Goal: Transaction & Acquisition: Register for event/course

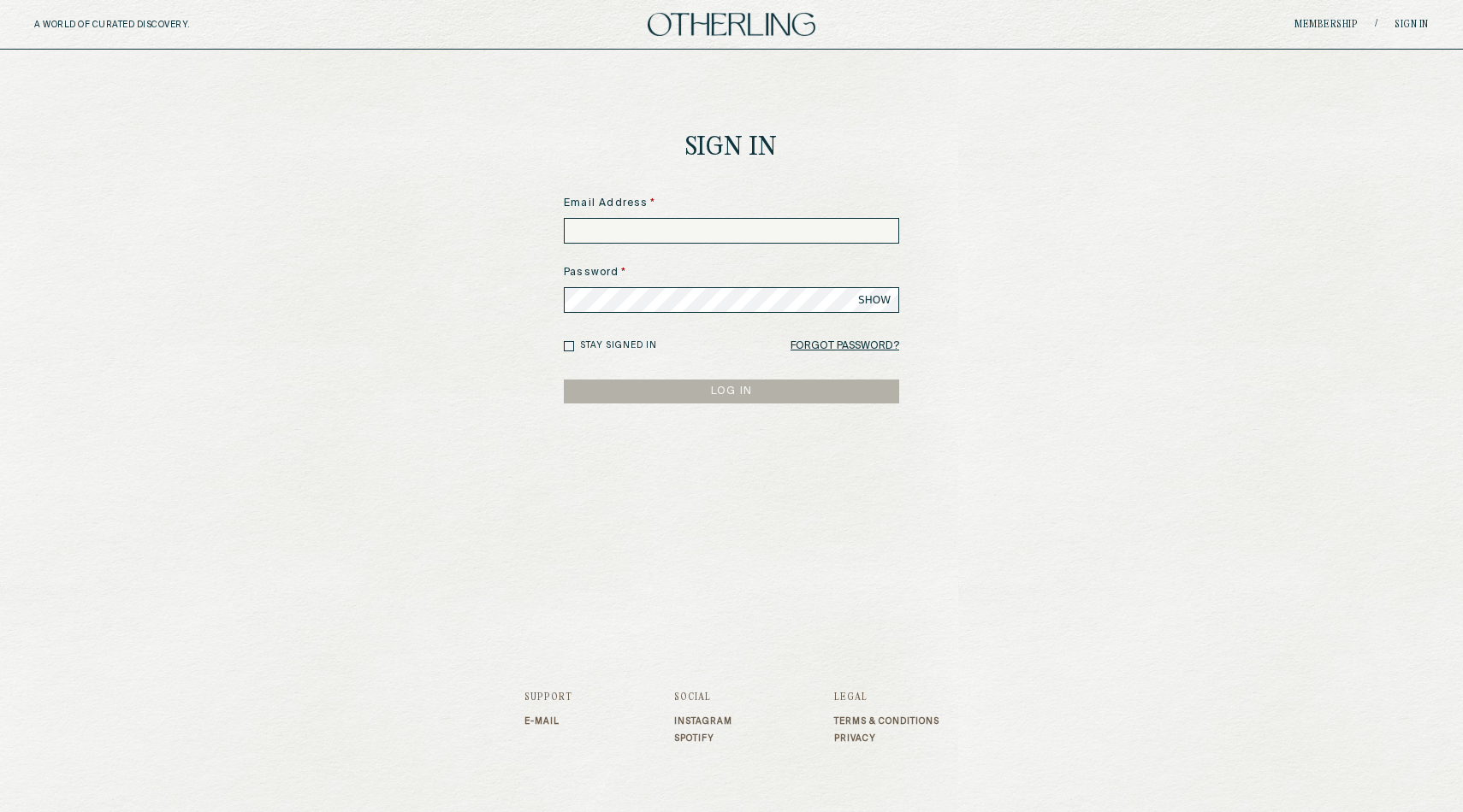
click at [625, 222] on input at bounding box center [731, 230] width 335 height 26
type input "**********"
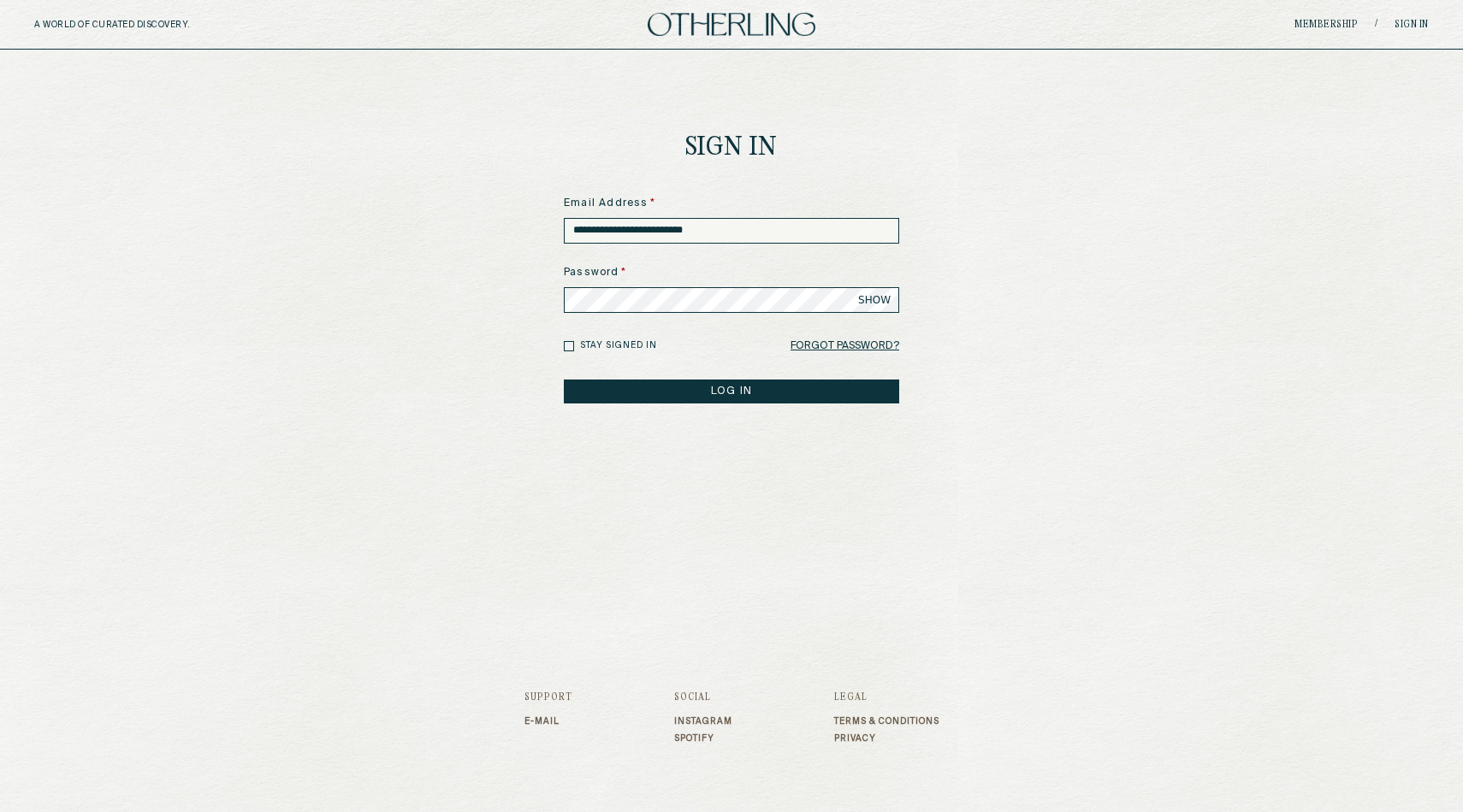
click at [706, 388] on button "LOG IN" at bounding box center [731, 391] width 335 height 24
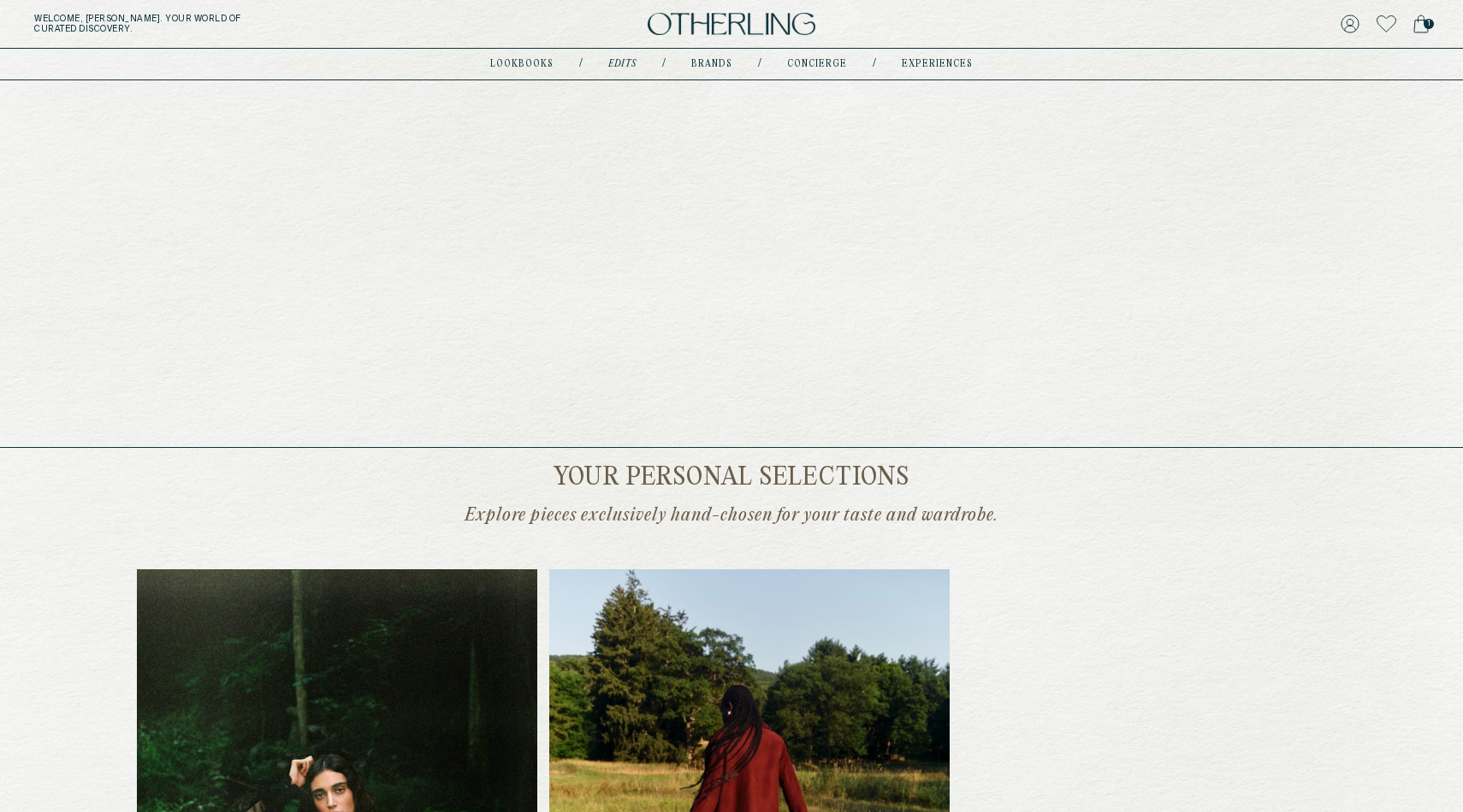
click at [622, 60] on link "Edits" at bounding box center [622, 64] width 28 height 9
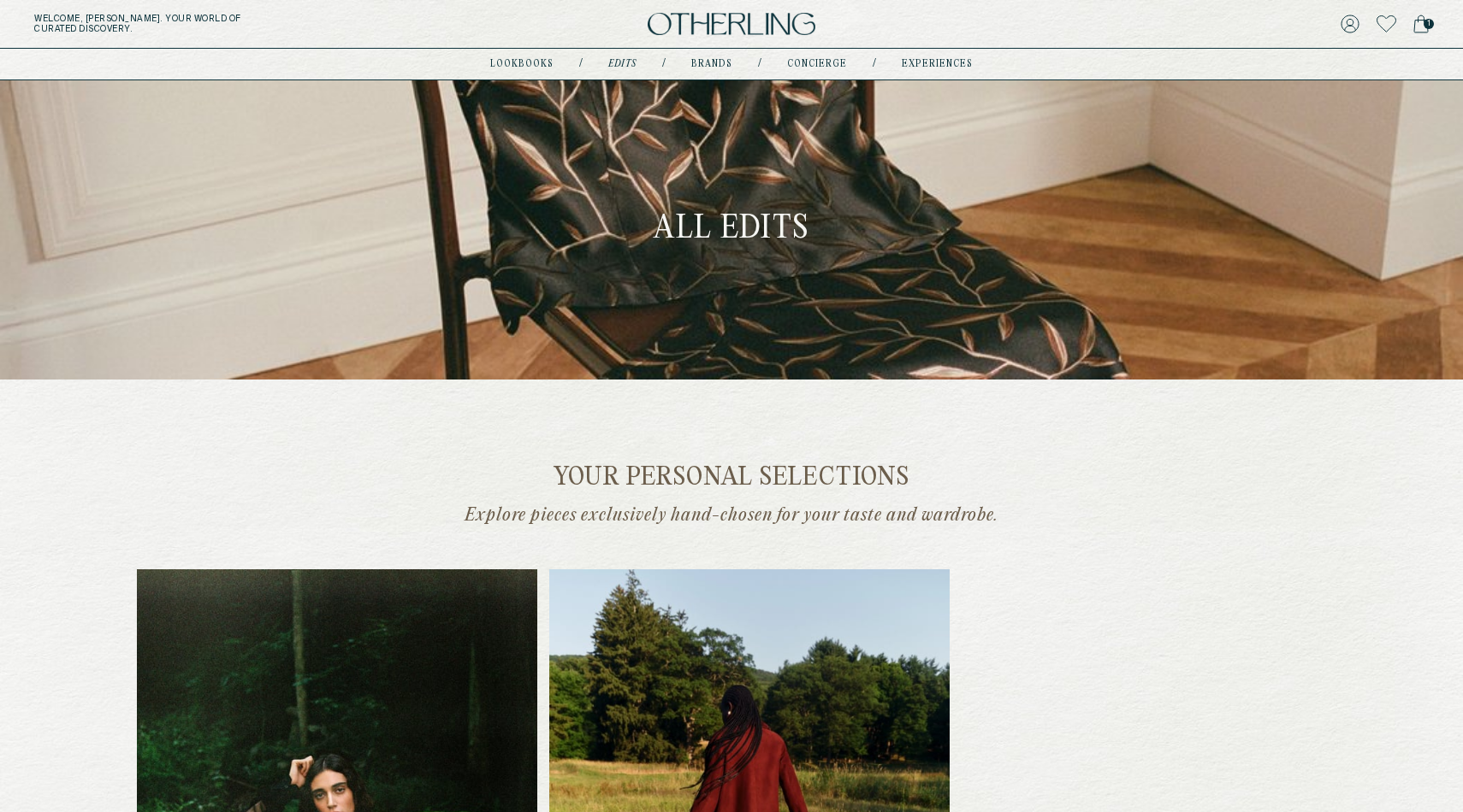
click at [622, 60] on link "Edits" at bounding box center [622, 64] width 28 height 9
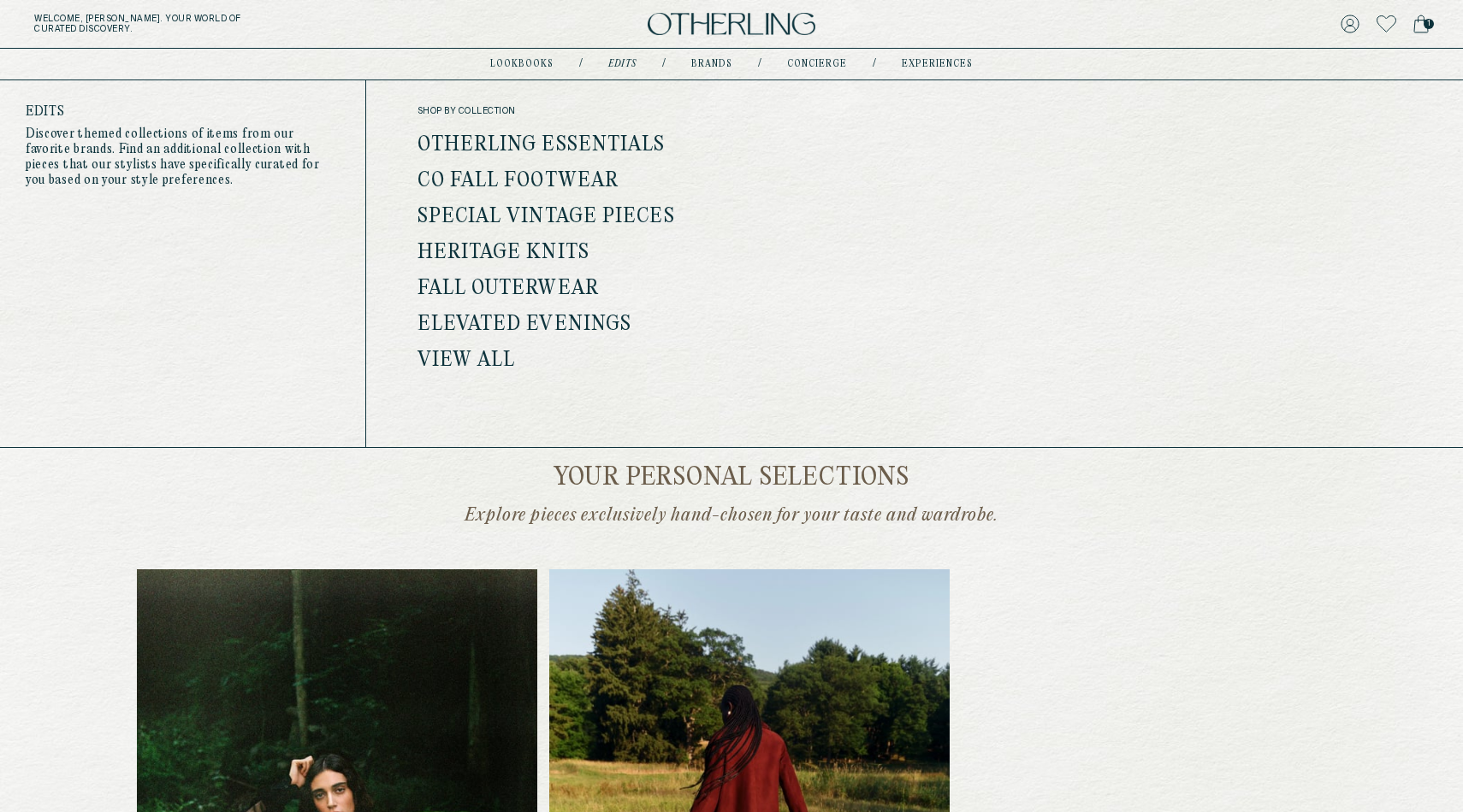
click at [578, 147] on link "Otherling Essentials" at bounding box center [541, 145] width 248 height 22
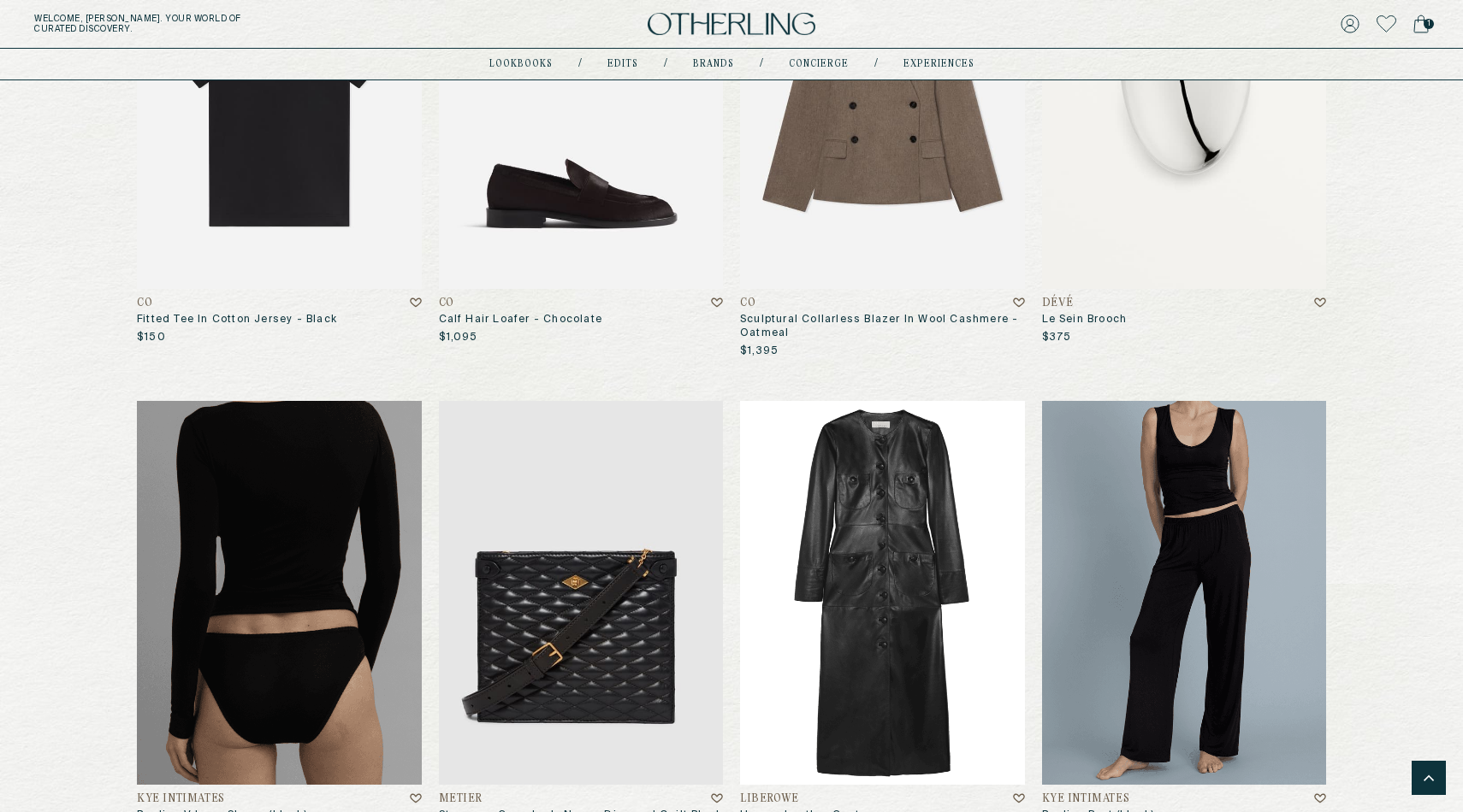
scroll to position [3186, 0]
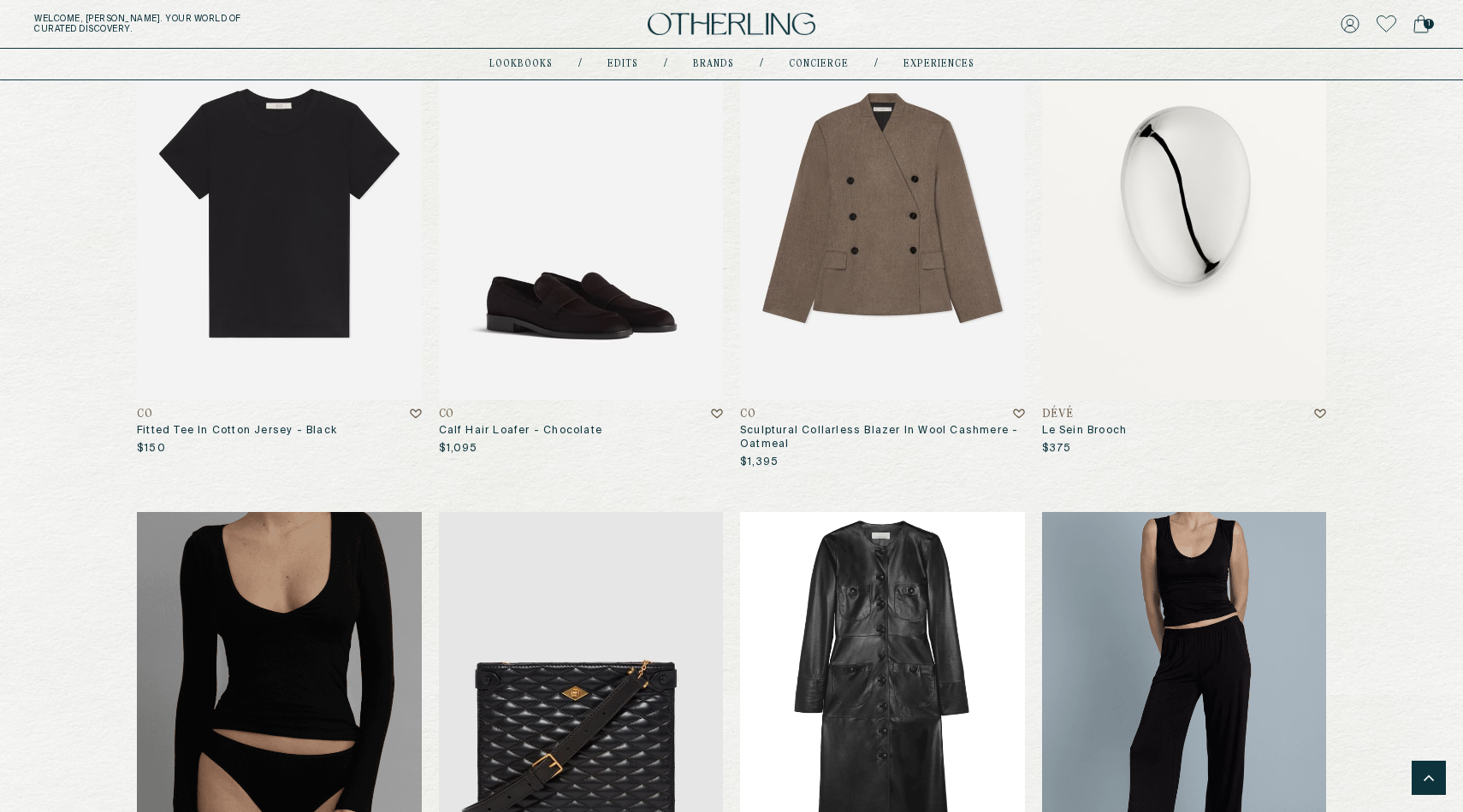
click at [549, 318] on img at bounding box center [581, 208] width 285 height 384
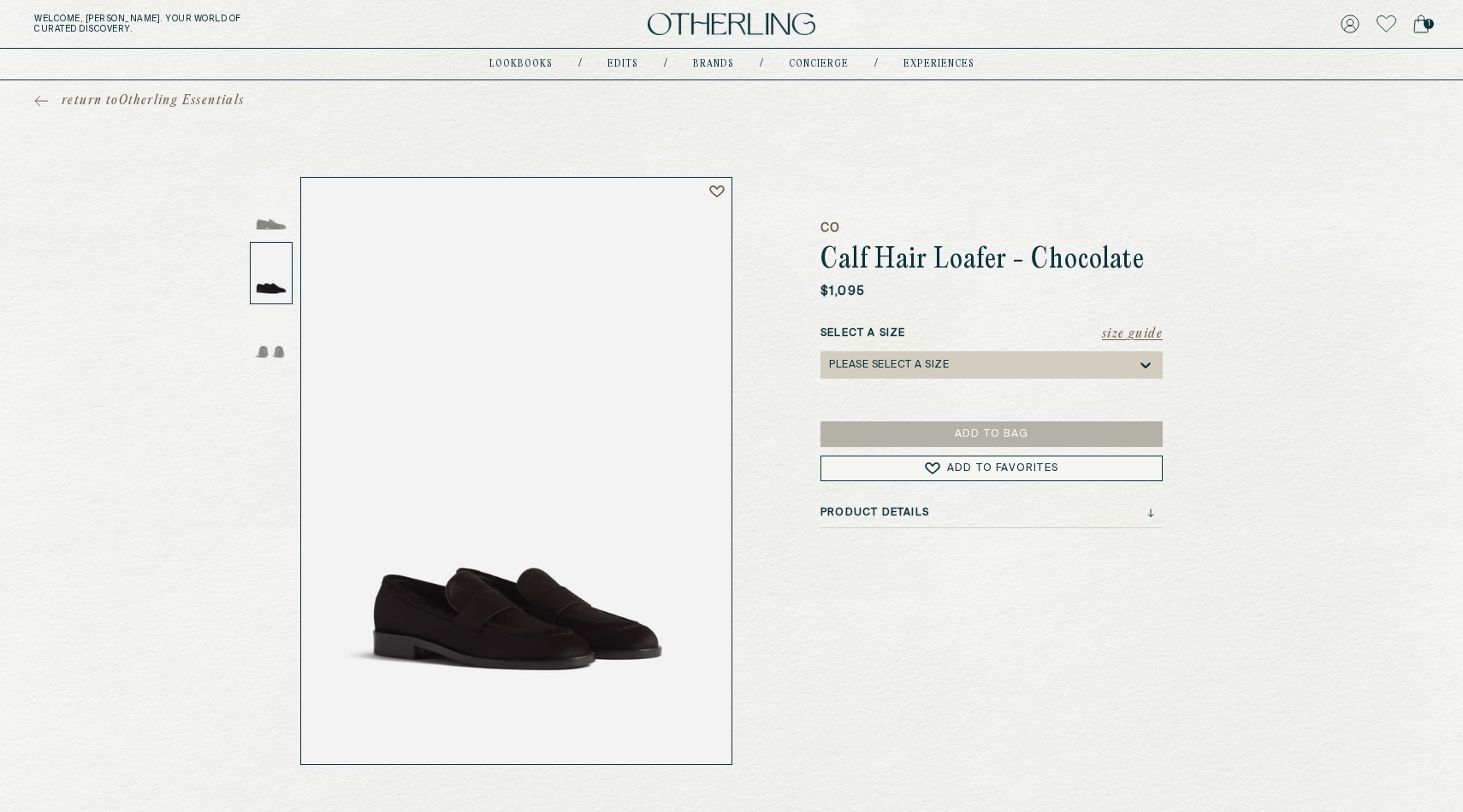
click at [283, 276] on div at bounding box center [271, 273] width 43 height 63
click at [683, 39] on div "Welcome, Amy . Your world of curated discovery. 1" at bounding box center [731, 24] width 1463 height 48
click at [688, 31] on img at bounding box center [731, 24] width 168 height 23
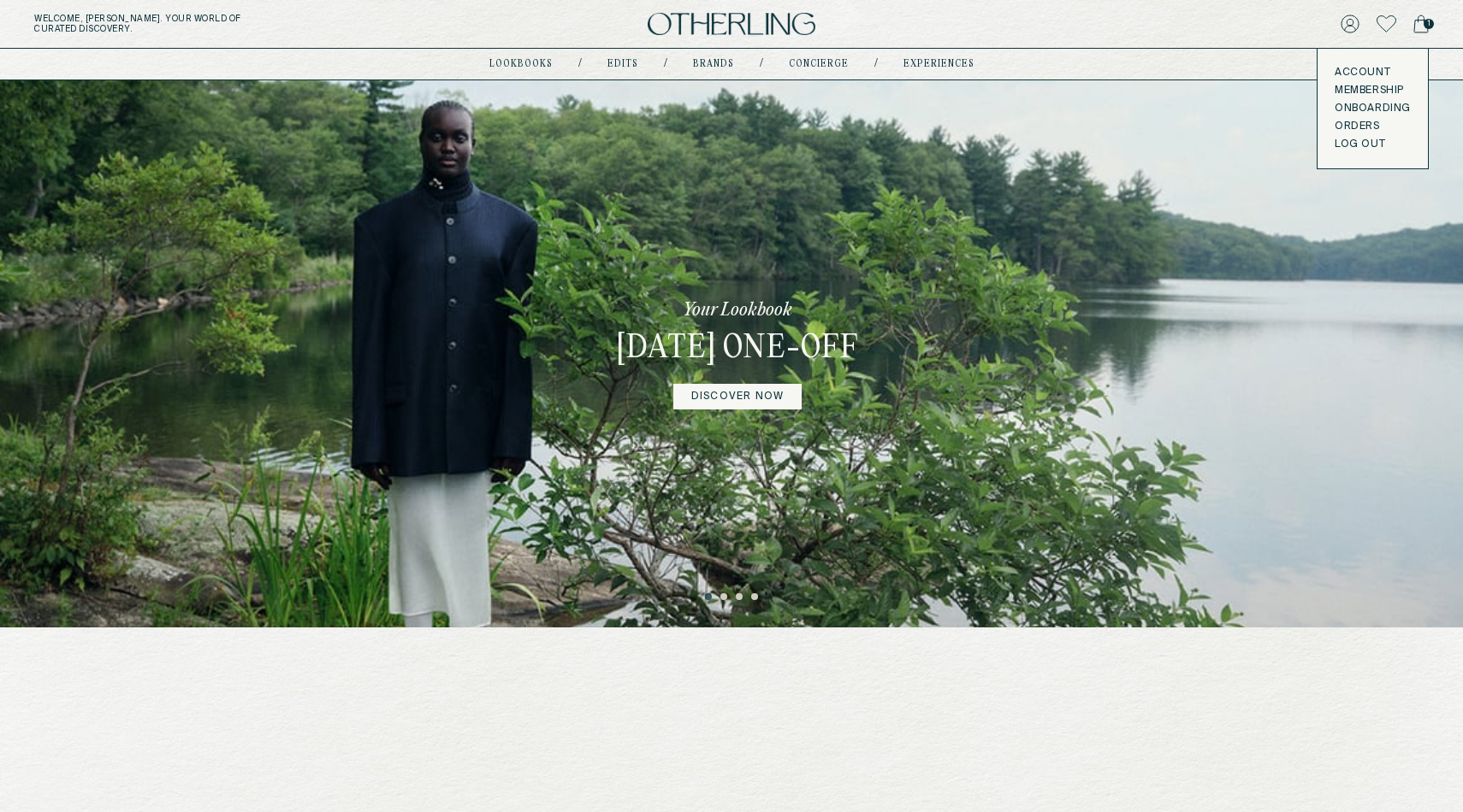
scroll to position [493, 0]
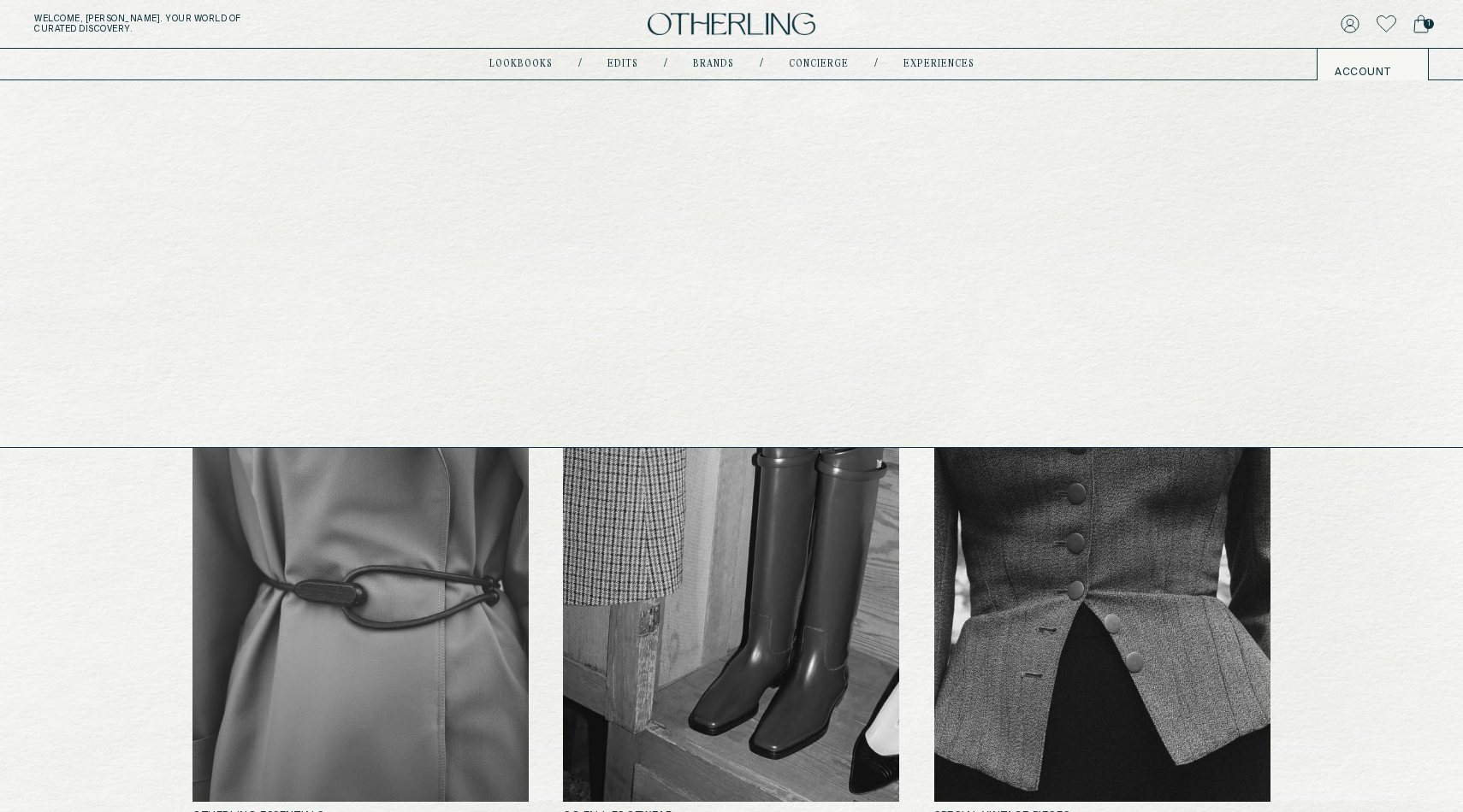
click at [919, 55] on div "lookbooks / Edits / Brands / concierge / experiences" at bounding box center [731, 64] width 485 height 31
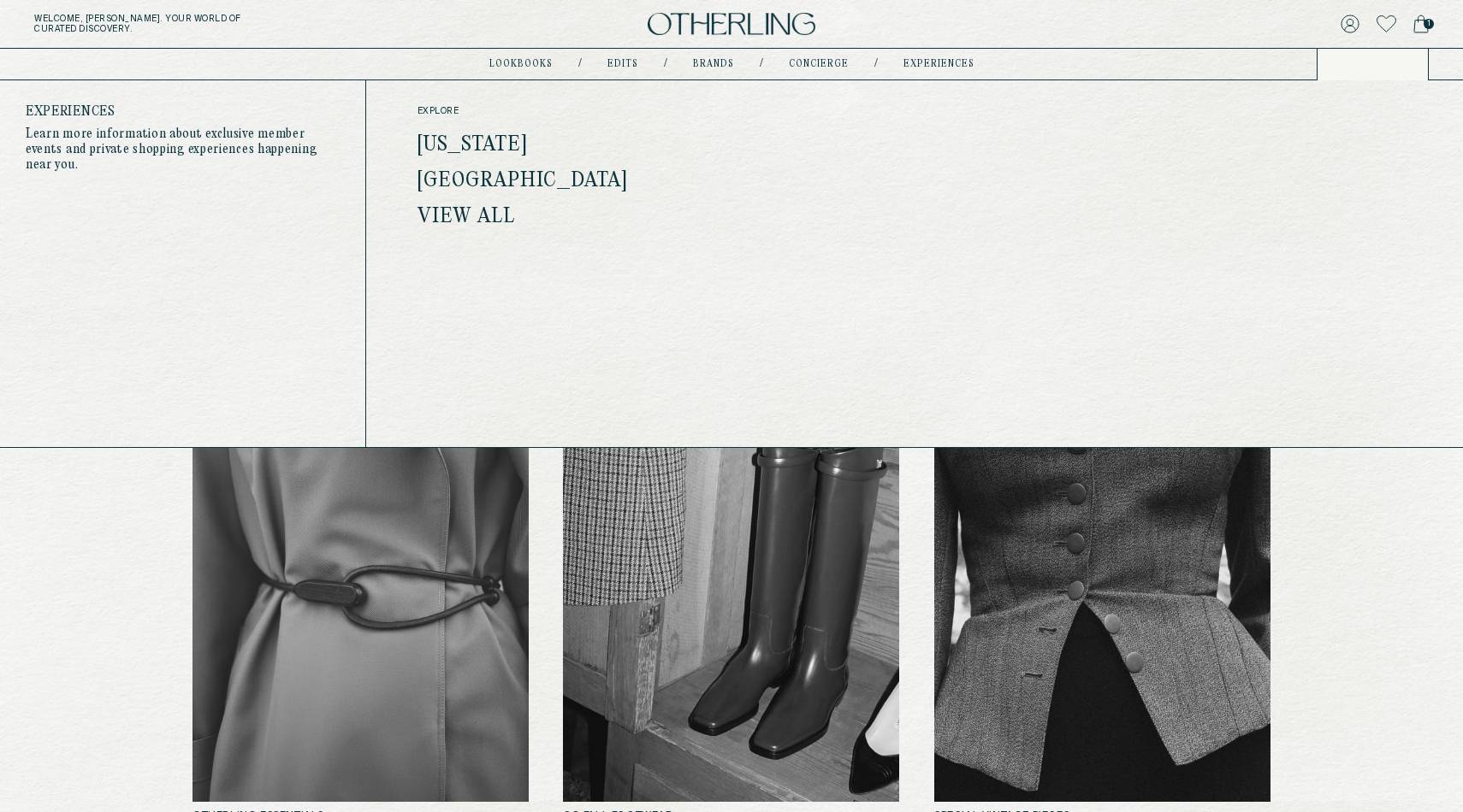
click at [919, 56] on div "lookbooks / Edits / Brands / concierge / experiences" at bounding box center [731, 64] width 485 height 31
click at [921, 61] on link "experiences" at bounding box center [938, 64] width 71 height 9
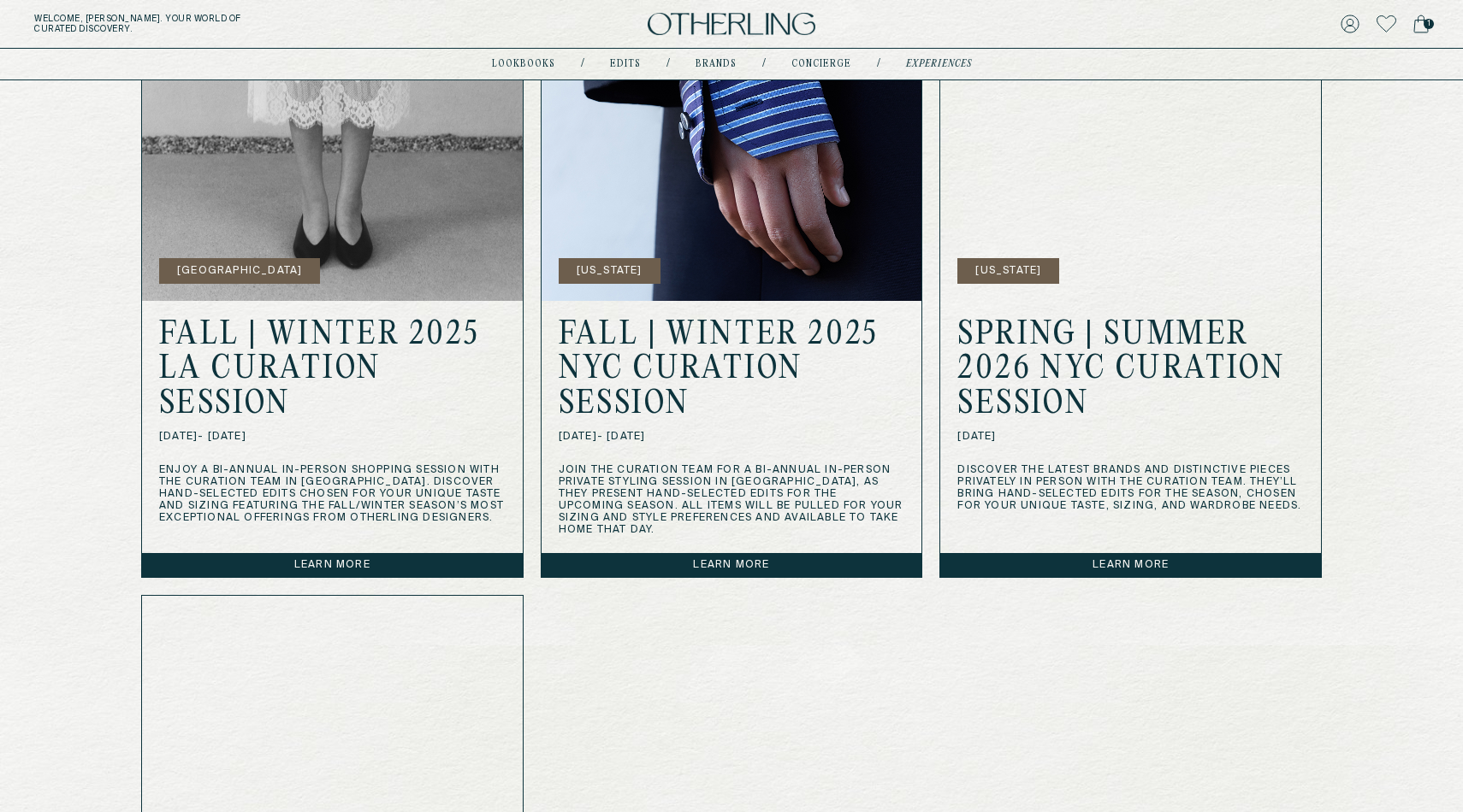
scroll to position [650, 0]
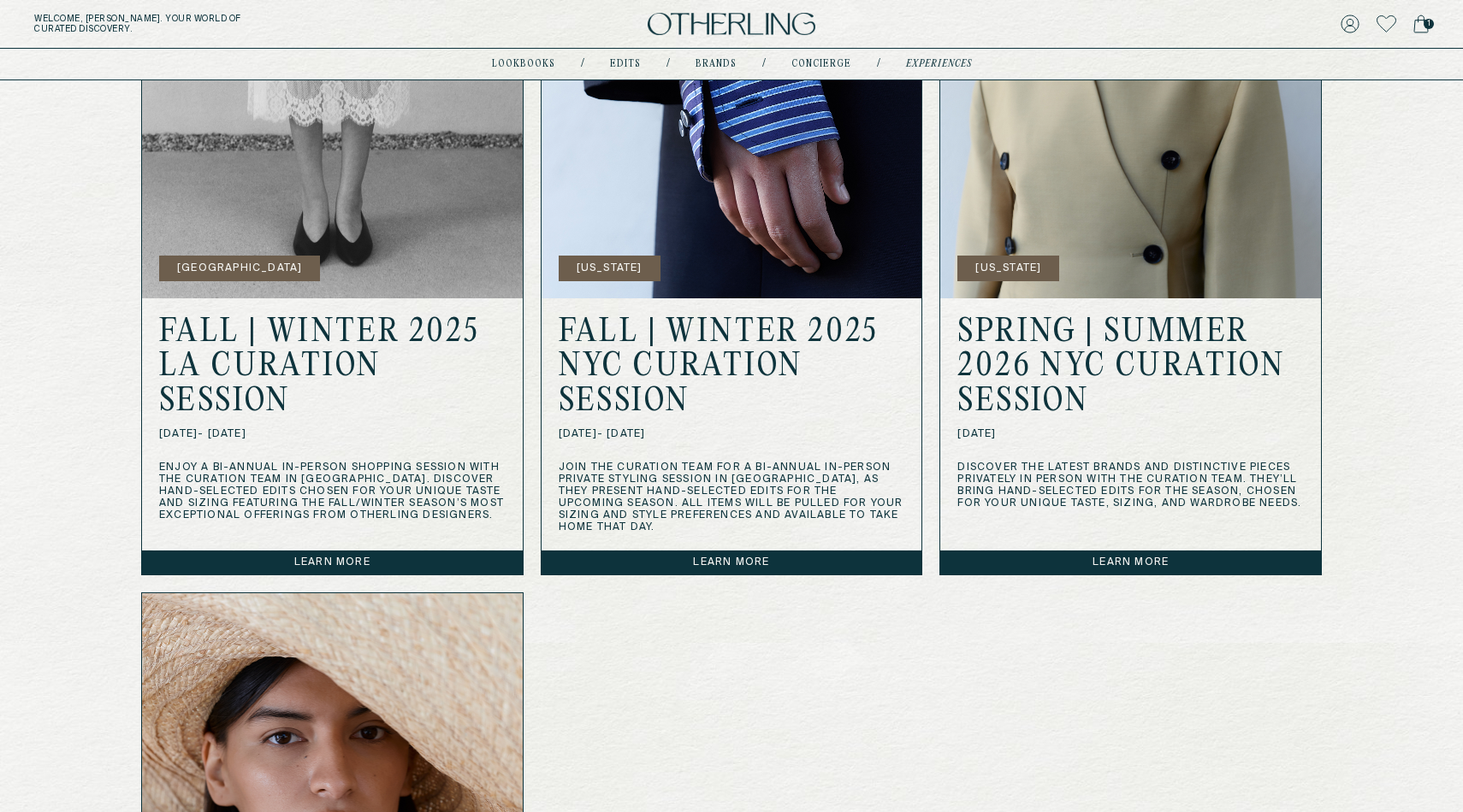
click at [697, 551] on link "Learn more" at bounding box center [731, 562] width 381 height 24
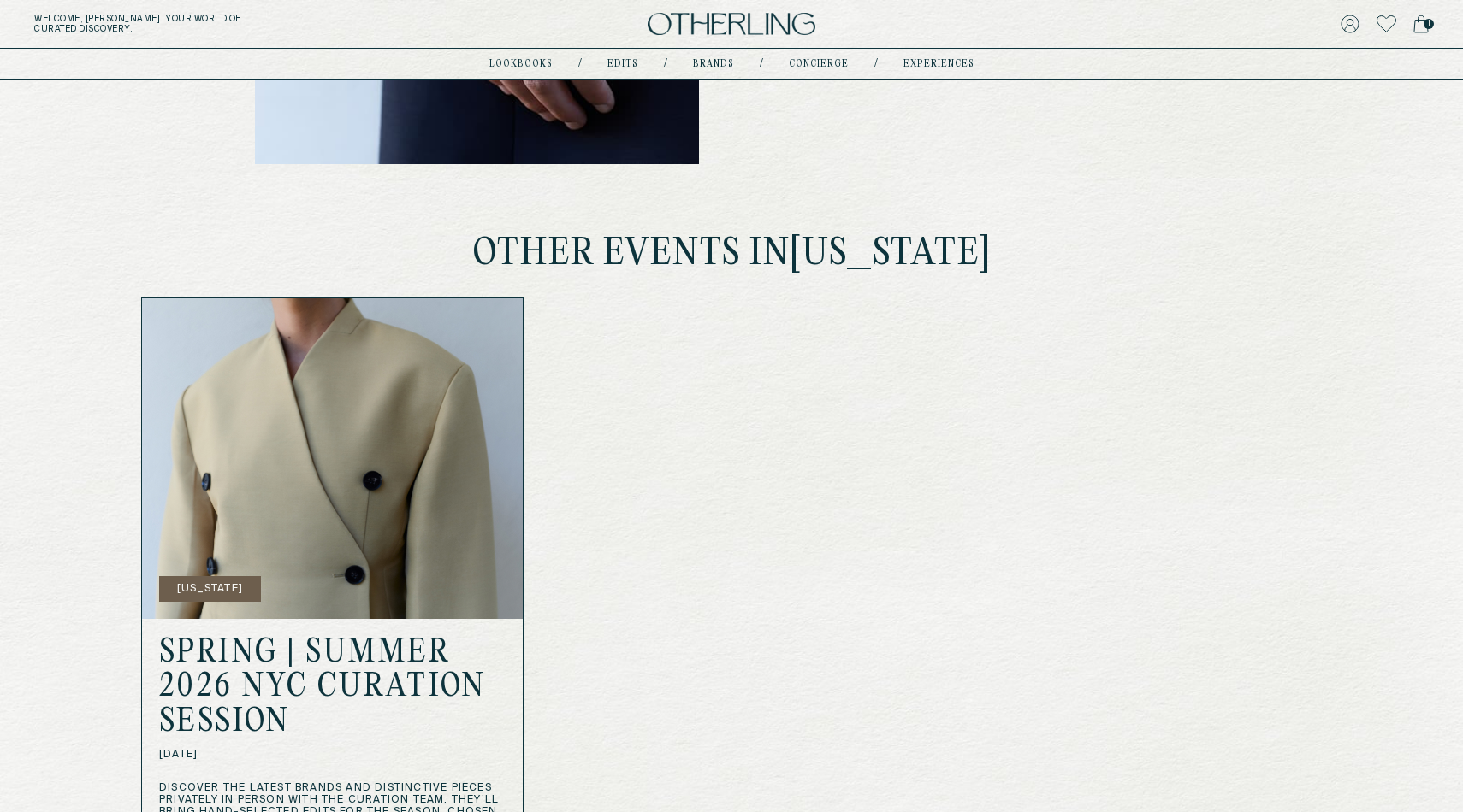
scroll to position [431, 0]
